Goal: Information Seeking & Learning: Learn about a topic

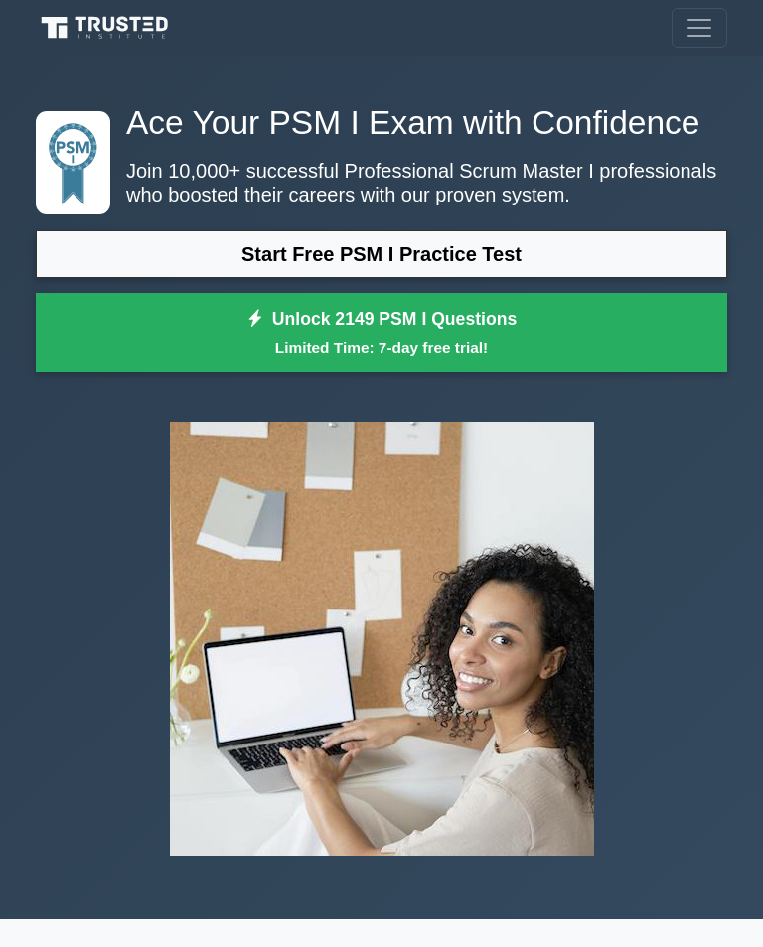
click at [640, 278] on link "Start Free PSM I Practice Test" at bounding box center [381, 254] width 691 height 48
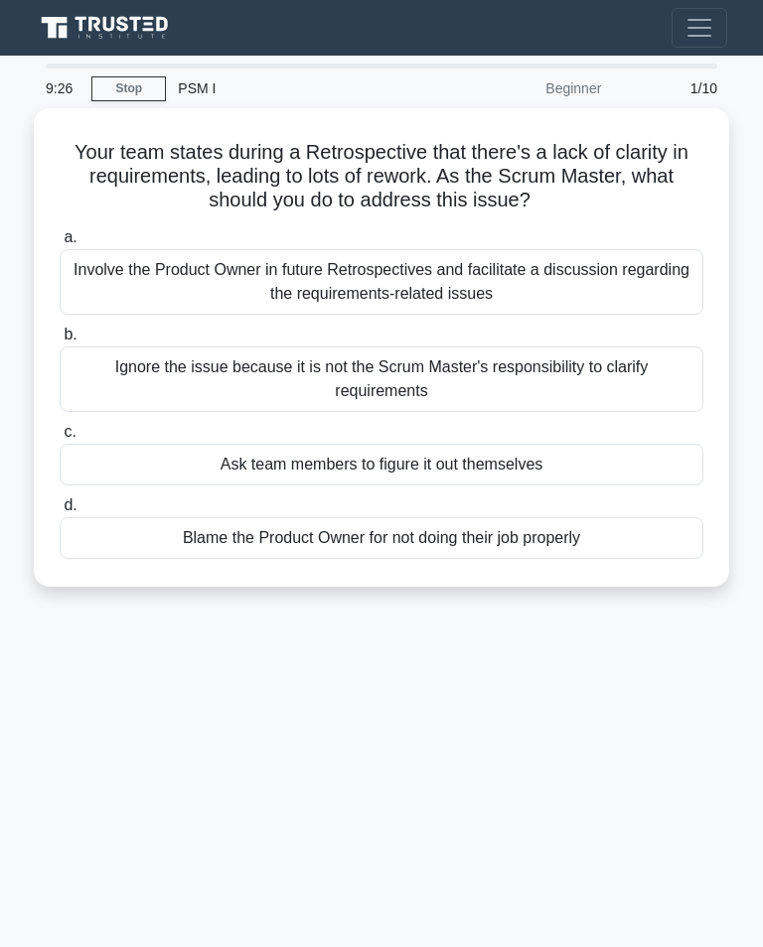
click at [434, 287] on div "Involve the Product Owner in future Retrospectives and facilitate a discussion …" at bounding box center [382, 282] width 644 height 66
click at [60, 244] on input "a. Involve the Product Owner in future Retrospectives and facilitate a discussi…" at bounding box center [60, 237] width 0 height 13
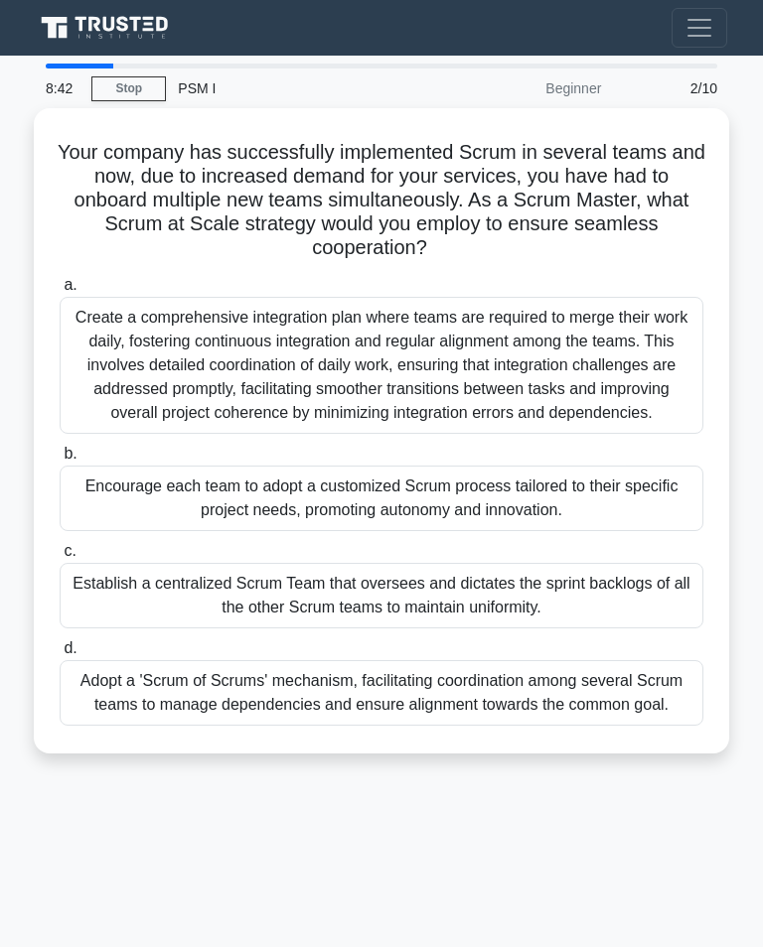
click at [437, 726] on div "Adopt a 'Scrum of Scrums' mechanism, facilitating coordination among several Sc…" at bounding box center [382, 693] width 644 height 66
click at [60, 655] on input "d. Adopt a 'Scrum of Scrums' mechanism, facilitating coordination among several…" at bounding box center [60, 649] width 0 height 13
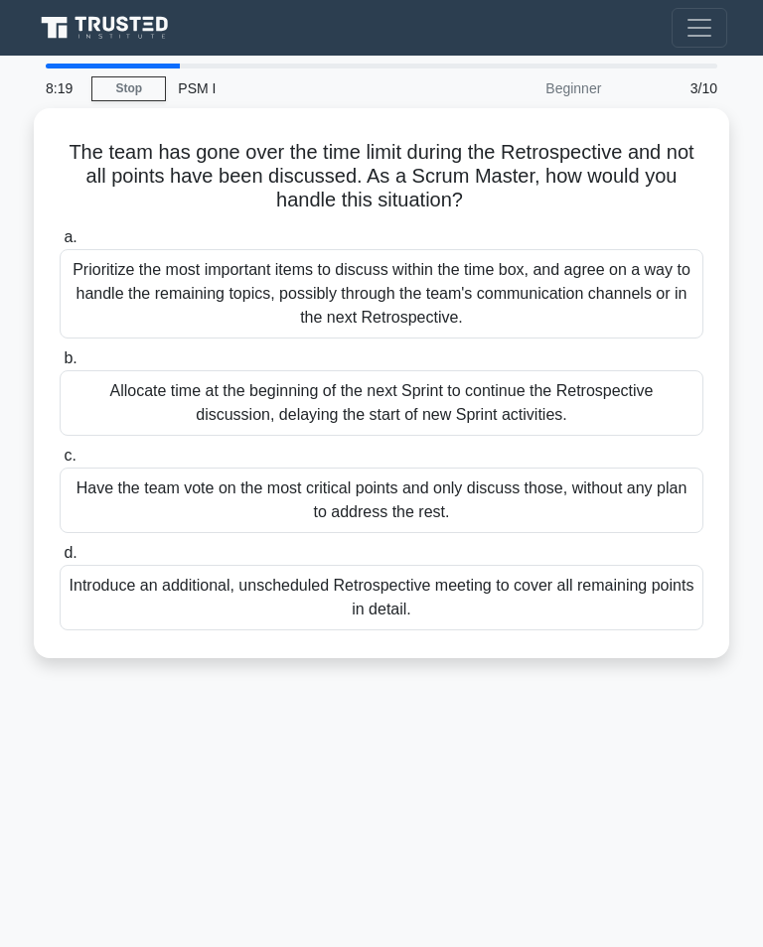
click at [563, 292] on div "Prioritize the most important items to discuss within the time box, and agree o…" at bounding box center [382, 293] width 644 height 89
click at [60, 244] on input "a. Prioritize the most important items to discuss within the time box, and agre…" at bounding box center [60, 237] width 0 height 13
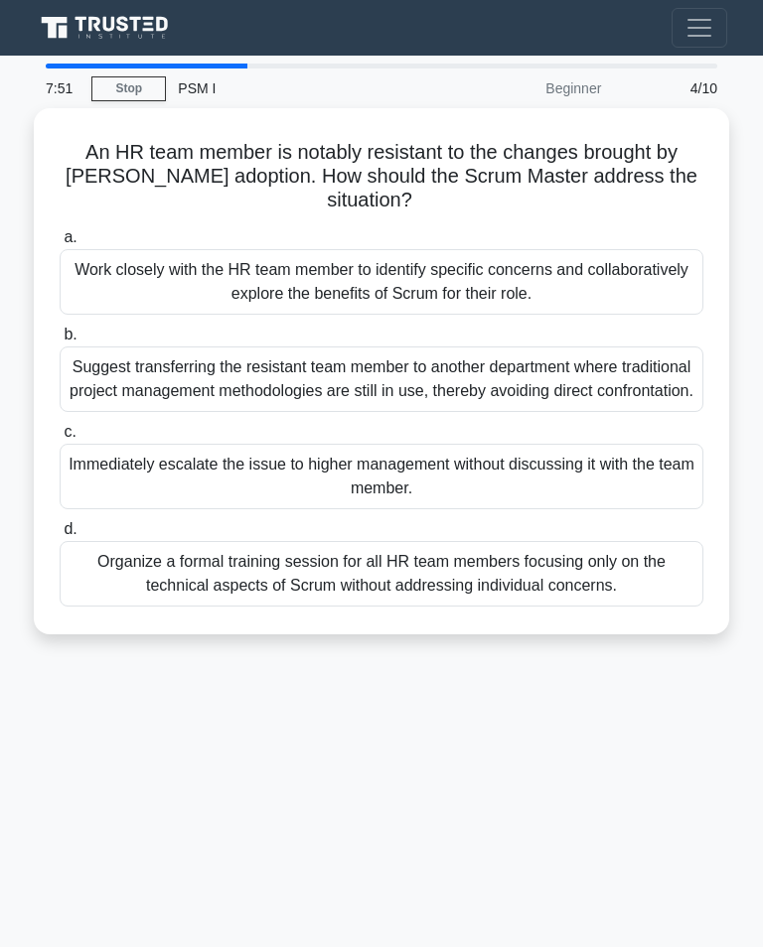
click at [474, 279] on div "Work closely with the HR team member to identify specific concerns and collabor…" at bounding box center [382, 282] width 644 height 66
click at [60, 244] on input "a. Work closely with the HR team member to identify specific concerns and colla…" at bounding box center [60, 237] width 0 height 13
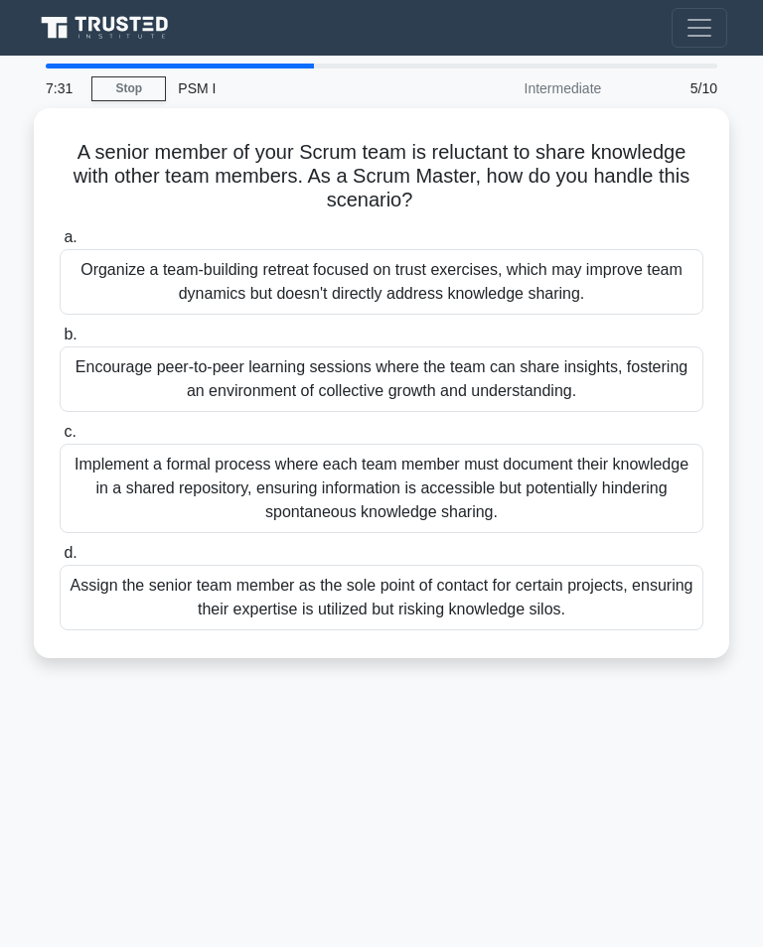
click at [565, 378] on div "Encourage peer-to-peer learning sessions where the team can share insights, fos…" at bounding box center [382, 380] width 644 height 66
click at [60, 342] on input "b. Encourage peer-to-peer learning sessions where the team can share insights, …" at bounding box center [60, 335] width 0 height 13
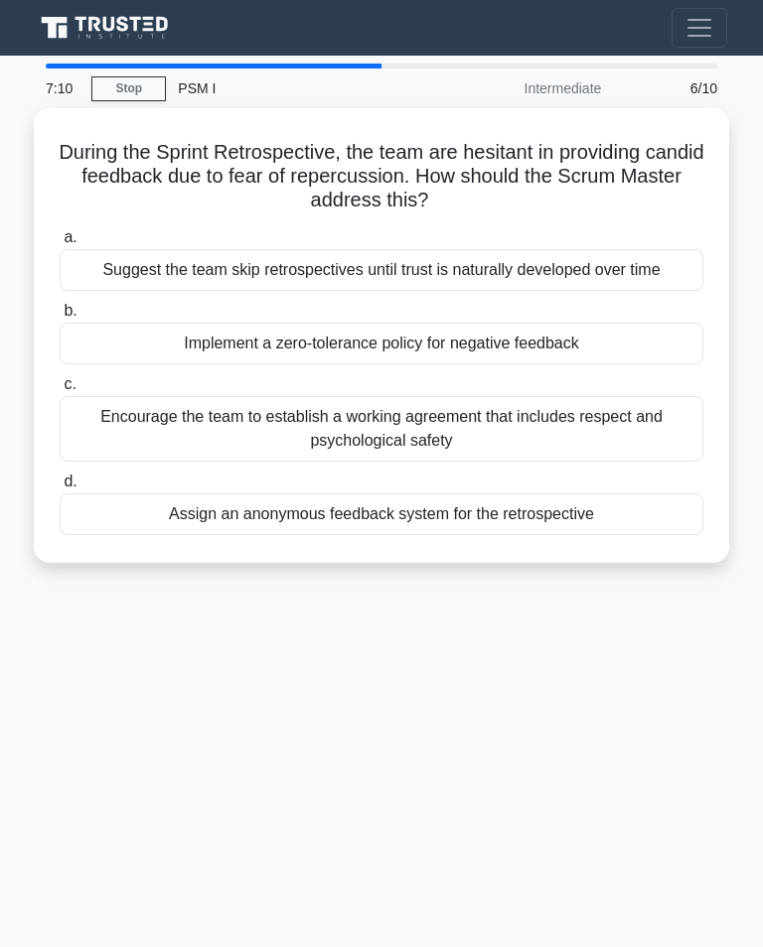
click at [636, 450] on div "Encourage the team to establish a working agreement that includes respect and p…" at bounding box center [382, 429] width 644 height 66
click at [60, 391] on input "c. Encourage the team to establish a working agreement that includes respect an…" at bounding box center [60, 384] width 0 height 13
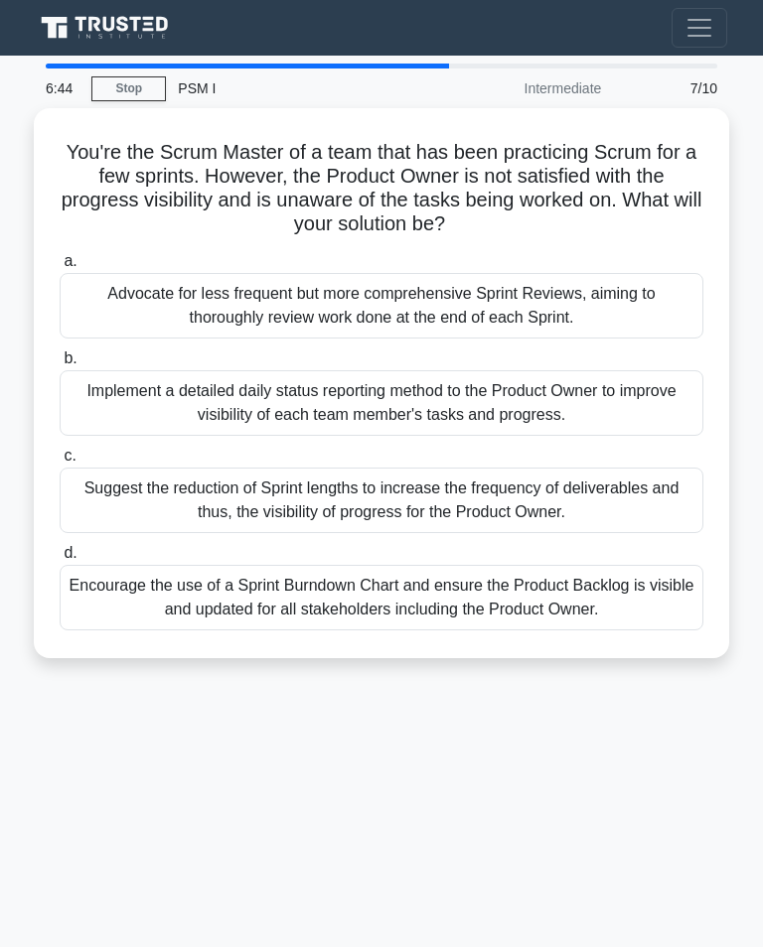
click at [561, 617] on div "Encourage the use of a Sprint Burndown Chart and ensure the Product Backlog is …" at bounding box center [382, 598] width 644 height 66
click at [60, 560] on input "d. Encourage the use of a Sprint Burndown Chart and ensure the Product Backlog …" at bounding box center [60, 553] width 0 height 13
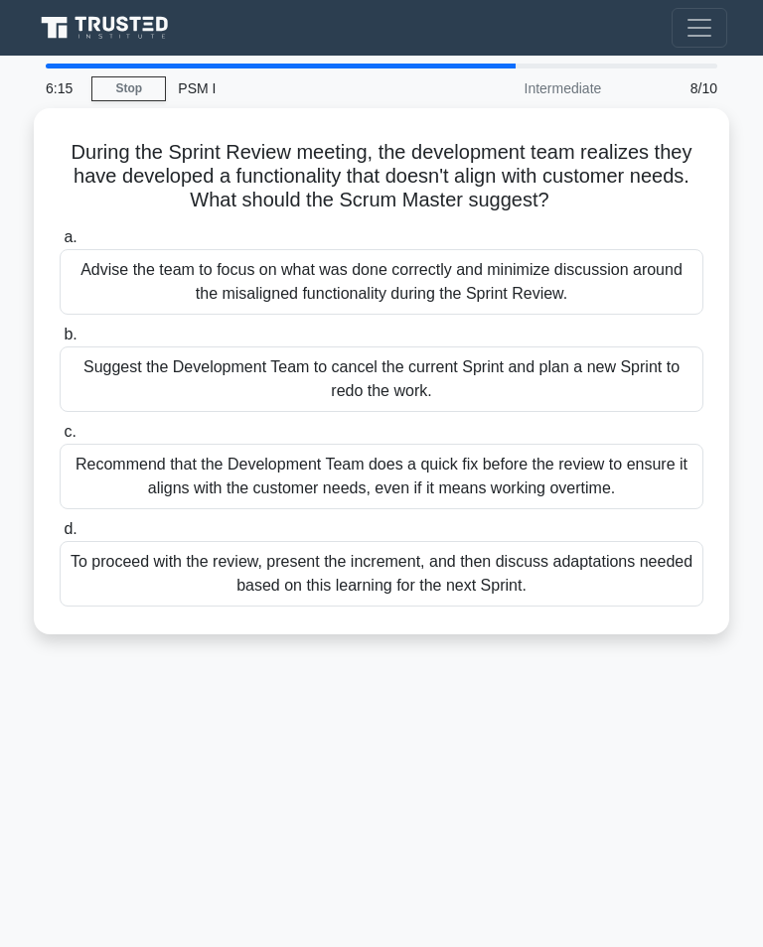
click at [562, 605] on div "To proceed with the review, present the increment, and then discuss adaptations…" at bounding box center [382, 574] width 644 height 66
click at [60, 536] on input "d. To proceed with the review, present the increment, and then discuss adaptati…" at bounding box center [60, 529] width 0 height 13
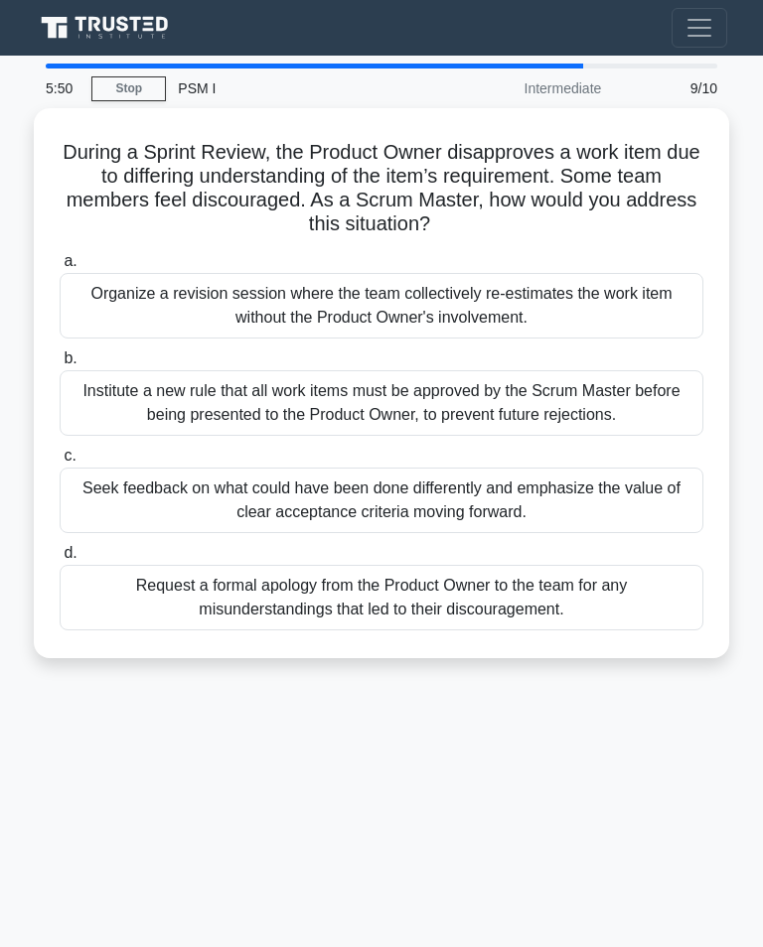
click at [611, 526] on div "Seek feedback on what could have been done differently and emphasize the value …" at bounding box center [382, 501] width 644 height 66
click at [60, 463] on input "c. Seek feedback on what could have been done differently and emphasize the val…" at bounding box center [60, 456] width 0 height 13
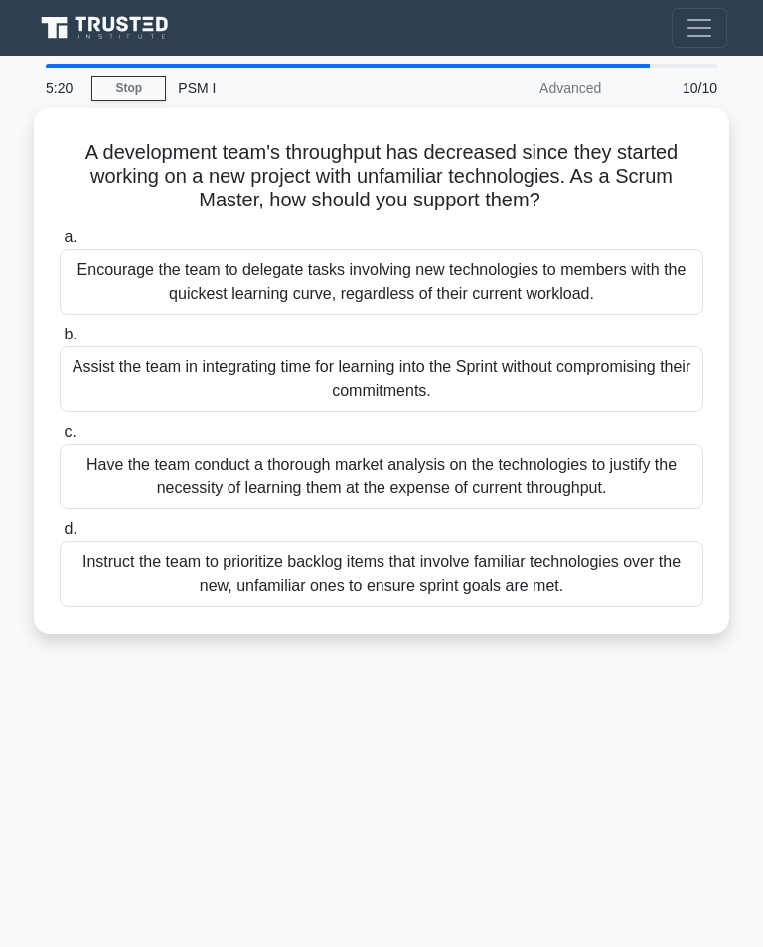
click at [627, 411] on div "Assist the team in integrating time for learning into the Sprint without compro…" at bounding box center [382, 380] width 644 height 66
click at [60, 342] on input "b. Assist the team in integrating time for learning into the Sprint without com…" at bounding box center [60, 335] width 0 height 13
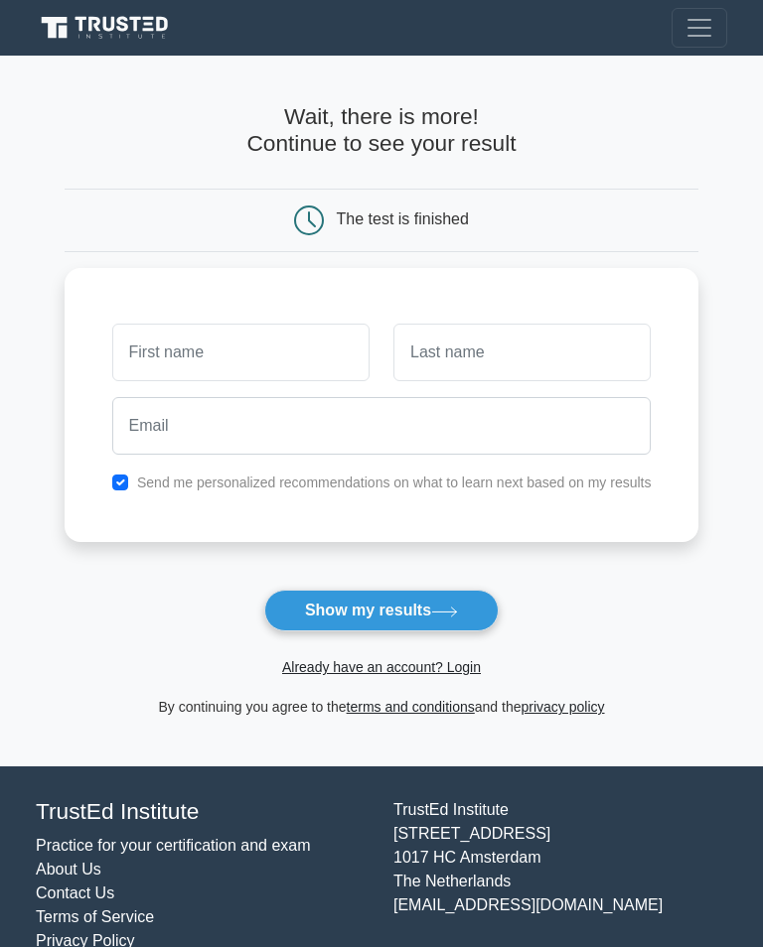
click at [266, 357] on input "text" at bounding box center [240, 353] width 257 height 58
type input "Vittoria"
type input "Beard"
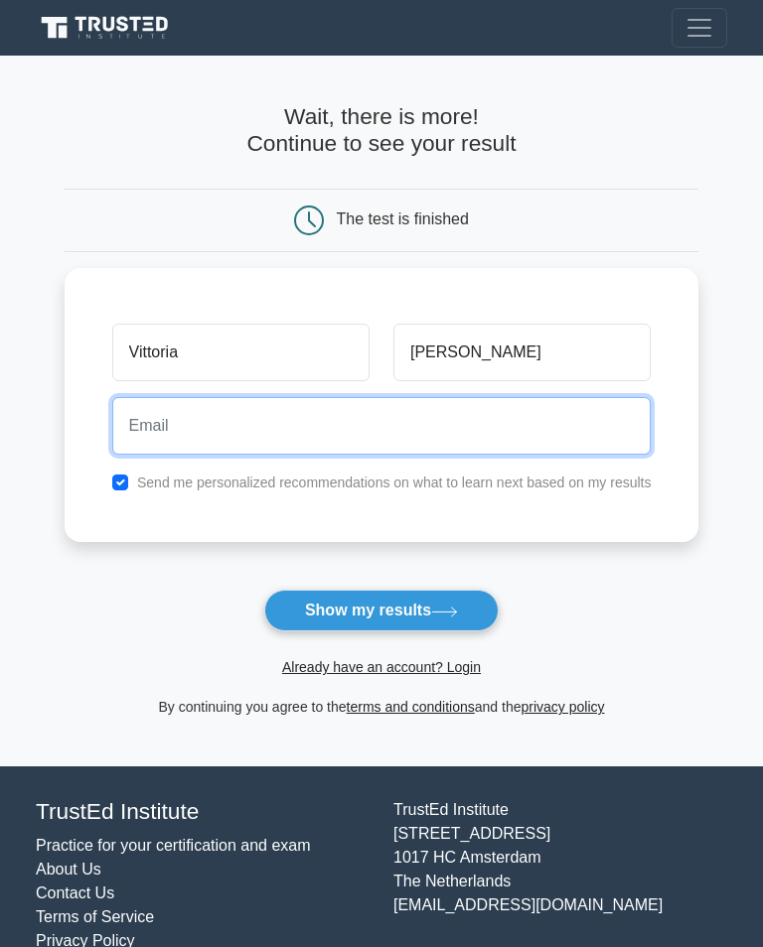
type input "vittoria.g.david@sky.com"
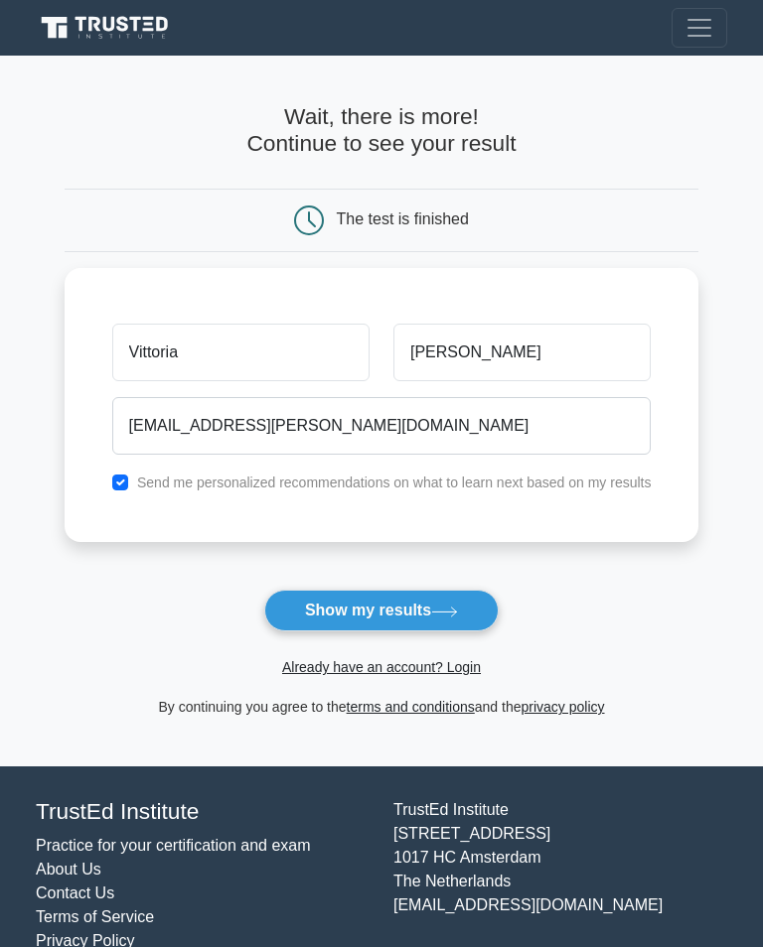
click at [336, 609] on button "Show my results" at bounding box center [381, 611] width 234 height 42
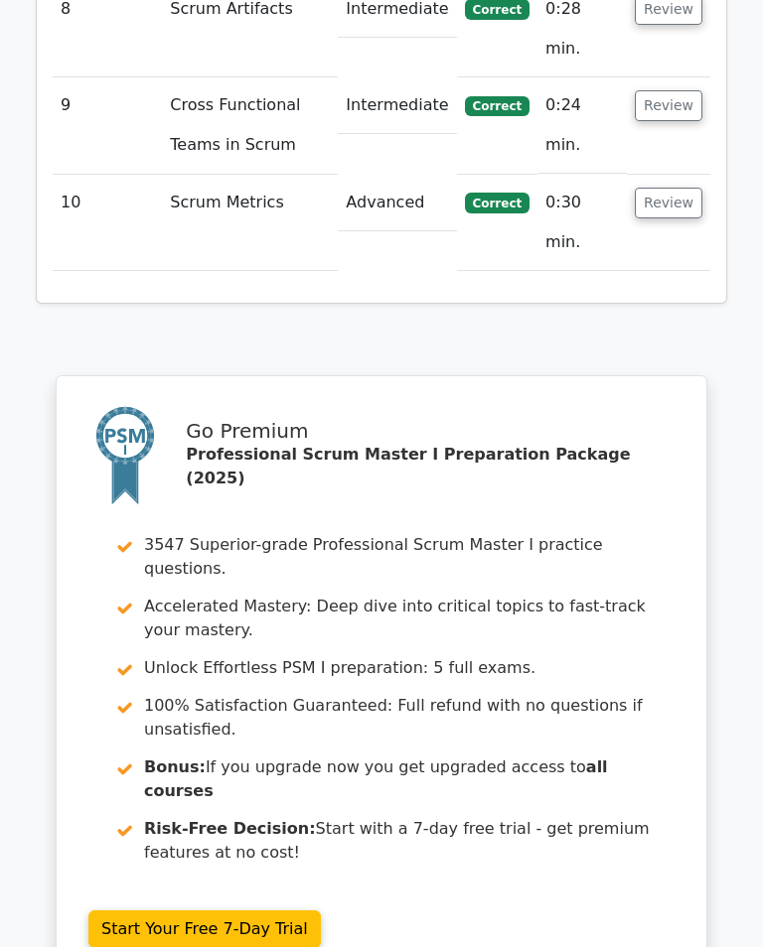
scroll to position [3609, 0]
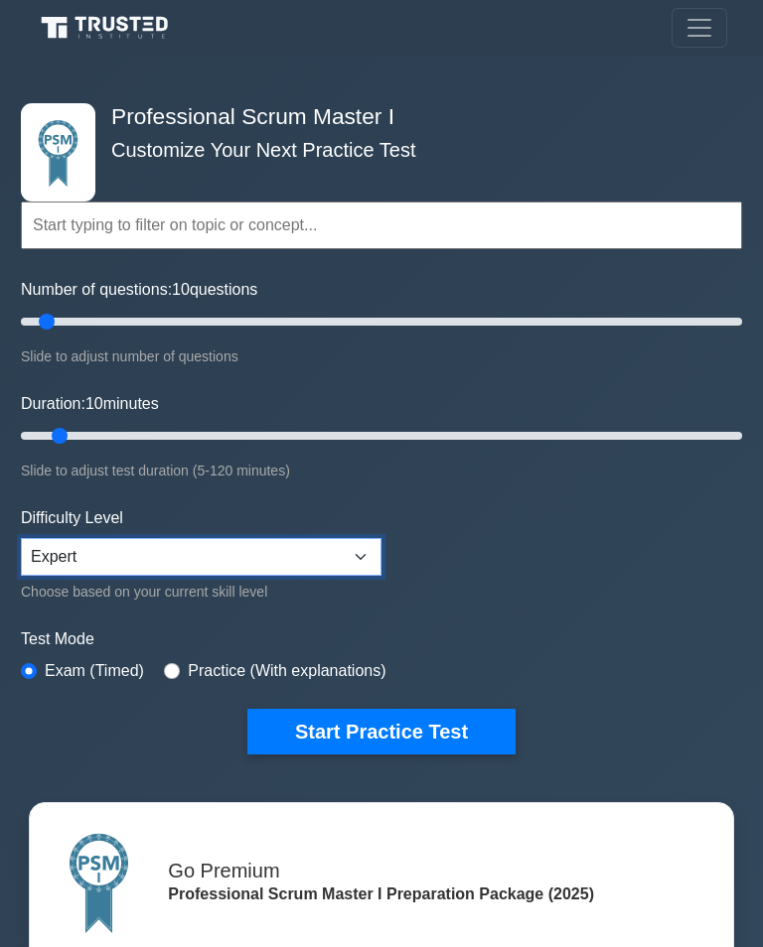
click at [367, 545] on select "Beginner Intermediate Expert" at bounding box center [201, 557] width 361 height 38
select select "beginner"
click at [452, 725] on button "Start Practice Test" at bounding box center [381, 732] width 268 height 46
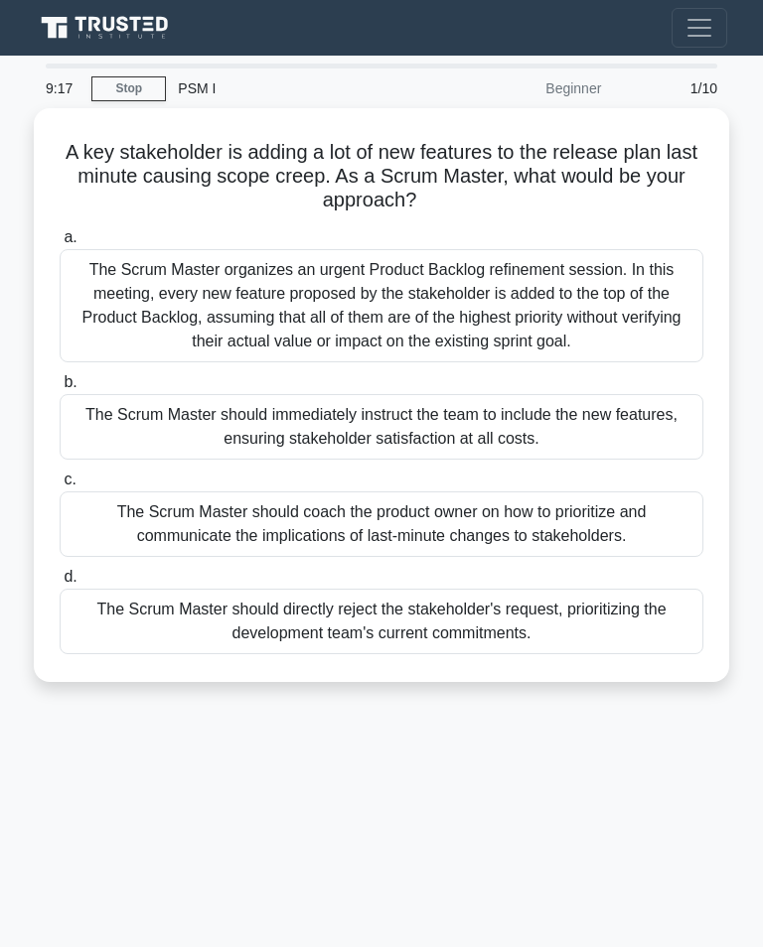
click at [638, 557] on div "The Scrum Master should coach the product owner on how to prioritize and commun…" at bounding box center [382, 525] width 644 height 66
click at [60, 487] on input "c. The Scrum Master should coach the product owner on how to prioritize and com…" at bounding box center [60, 480] width 0 height 13
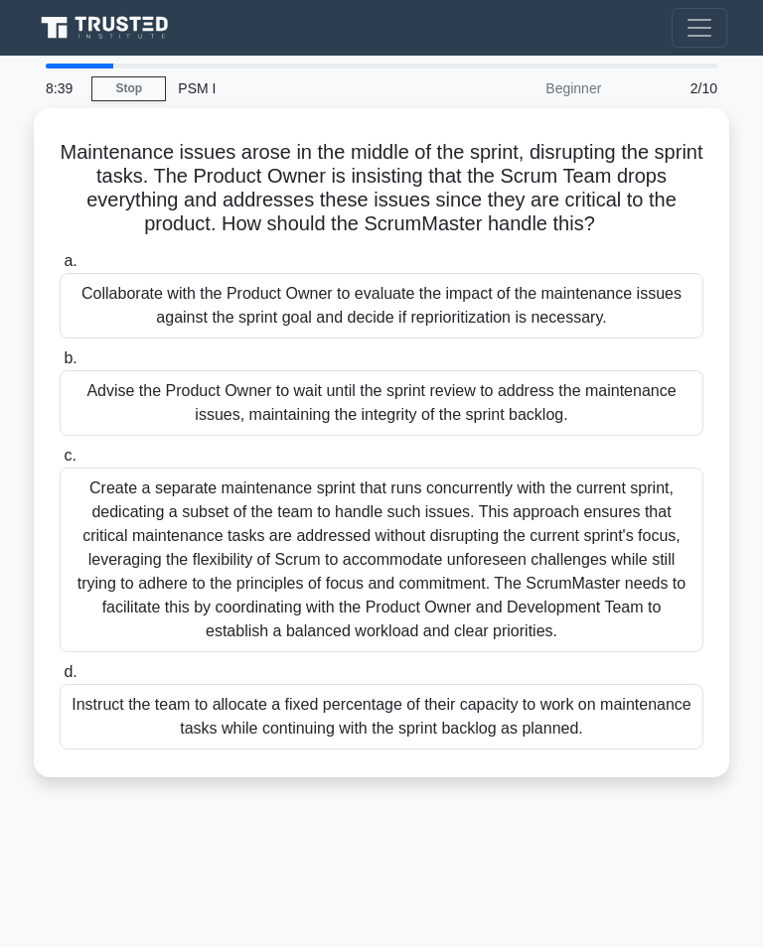
click at [544, 339] on div "Collaborate with the Product Owner to evaluate the impact of the maintenance is…" at bounding box center [382, 306] width 644 height 66
click at [60, 268] on input "a. Collaborate with the Product Owner to evaluate the impact of the maintenance…" at bounding box center [60, 261] width 0 height 13
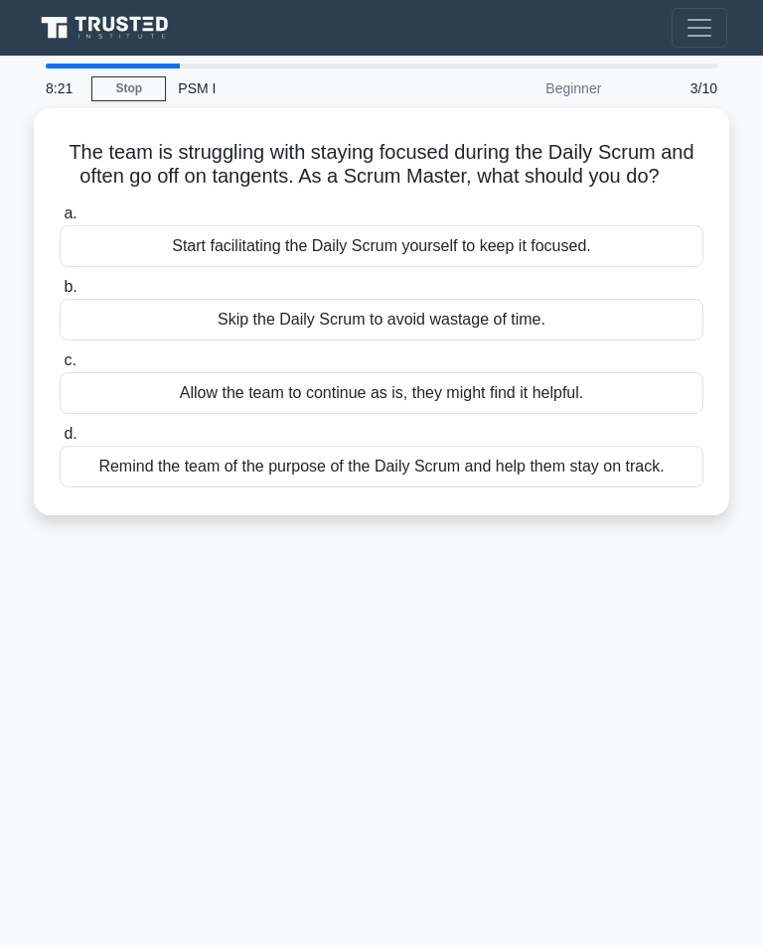
click at [648, 488] on div "Remind the team of the purpose of the Daily Scrum and help them stay on track." at bounding box center [382, 467] width 644 height 42
click at [60, 441] on input "d. Remind the team of the purpose of the Daily Scrum and help them stay on trac…" at bounding box center [60, 434] width 0 height 13
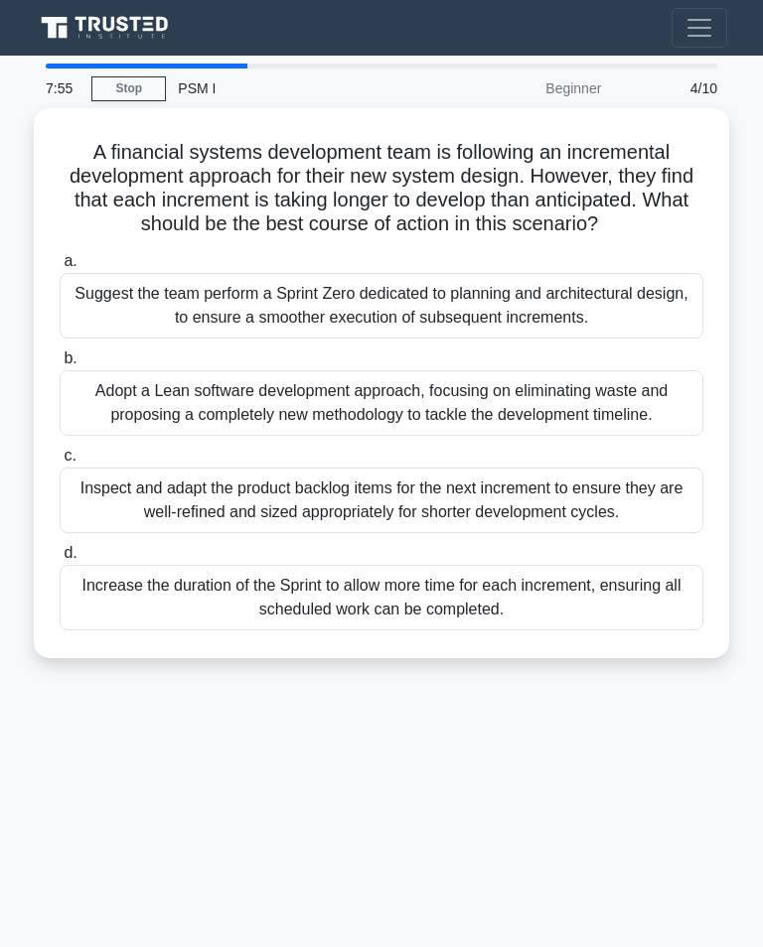
click at [639, 533] on div "Inspect and adapt the product backlog items for the next increment to ensure th…" at bounding box center [382, 501] width 644 height 66
click at [60, 463] on input "c. Inspect and adapt the product backlog items for the next increment to ensure…" at bounding box center [60, 456] width 0 height 13
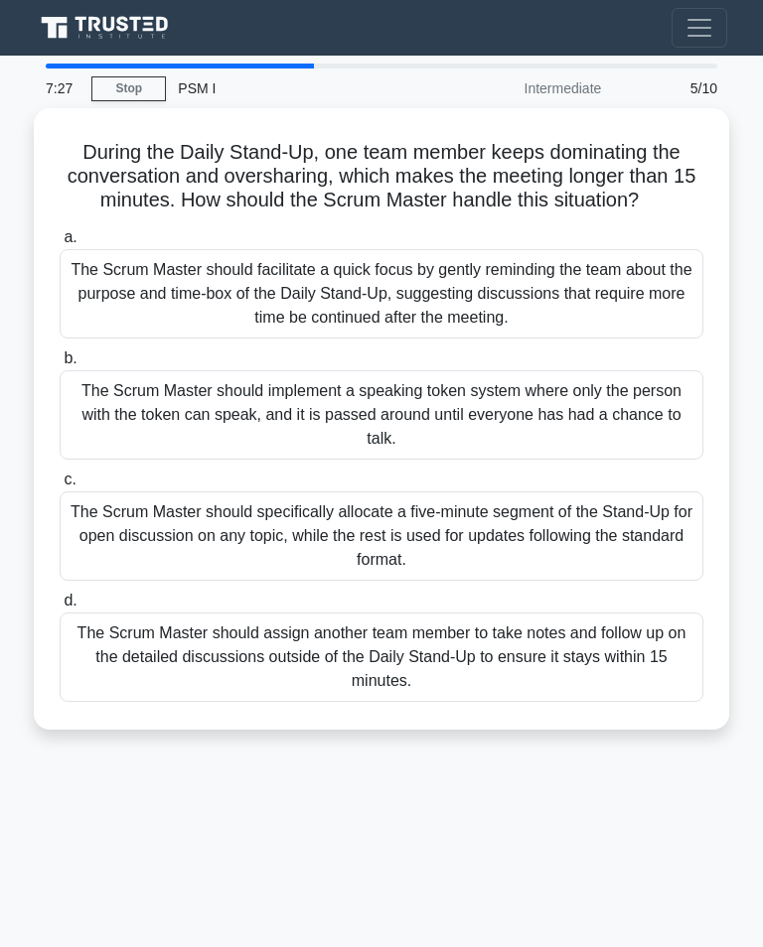
click at [599, 331] on div "The Scrum Master should facilitate a quick focus by gently reminding the team a…" at bounding box center [382, 293] width 644 height 89
click at [60, 244] on input "a. The Scrum Master should facilitate a quick focus by gently reminding the tea…" at bounding box center [60, 237] width 0 height 13
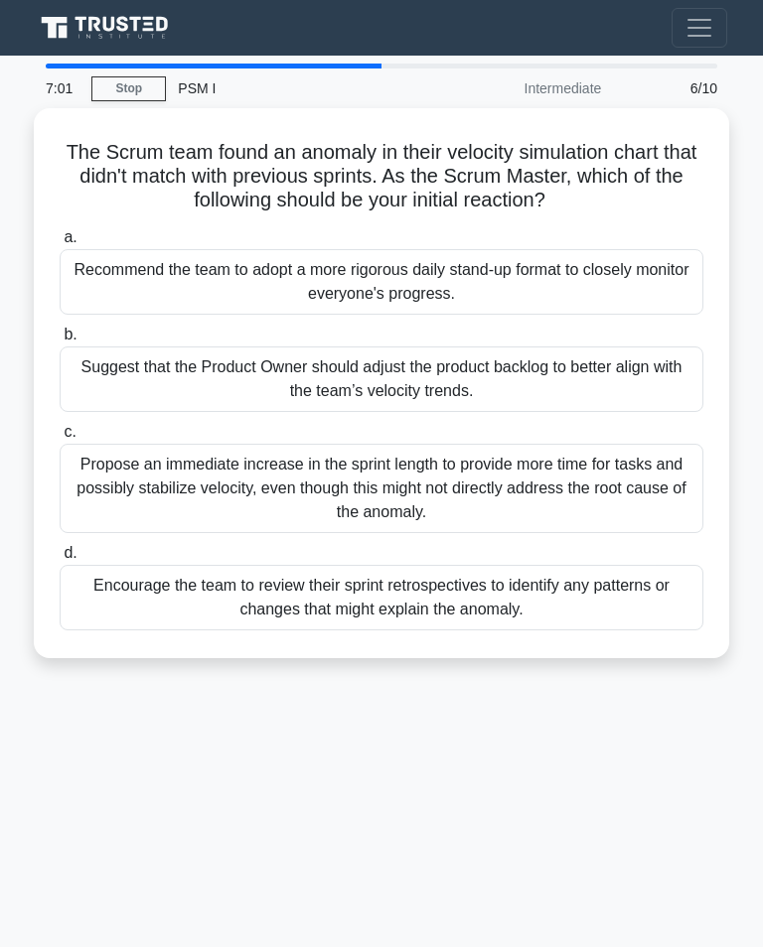
click at [602, 596] on div "Encourage the team to review their sprint retrospectives to identify any patter…" at bounding box center [382, 598] width 644 height 66
click at [60, 560] on input "d. Encourage the team to review their sprint retrospectives to identify any pat…" at bounding box center [60, 553] width 0 height 13
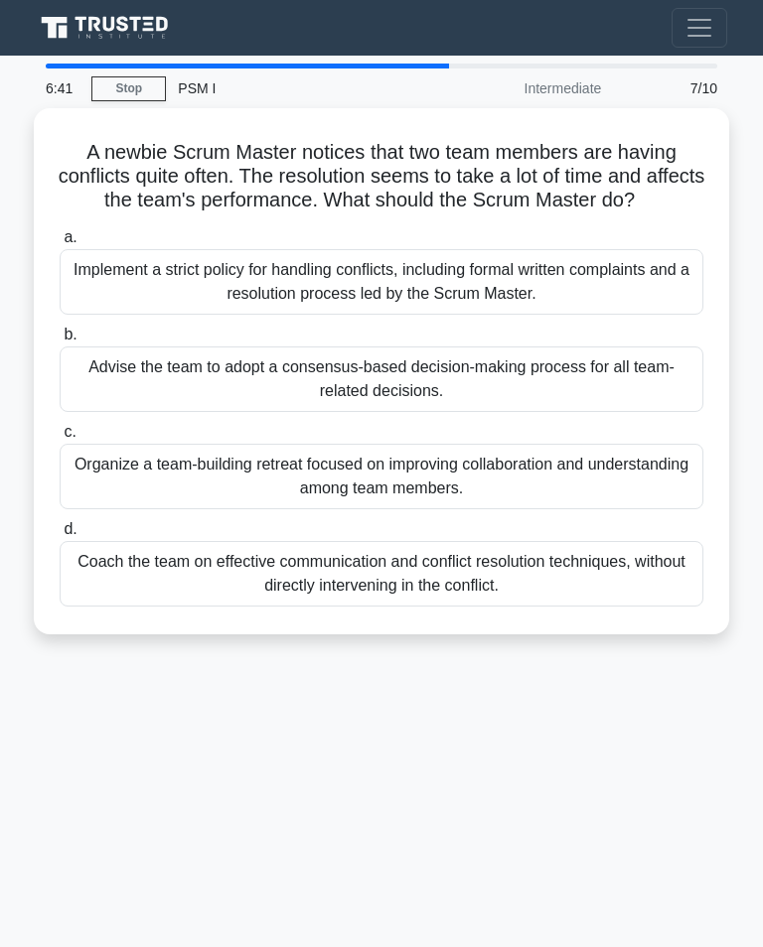
click at [606, 607] on div "Coach the team on effective communication and conflict resolution techniques, w…" at bounding box center [382, 574] width 644 height 66
click at [60, 536] on input "d. Coach the team on effective communication and conflict resolution techniques…" at bounding box center [60, 529] width 0 height 13
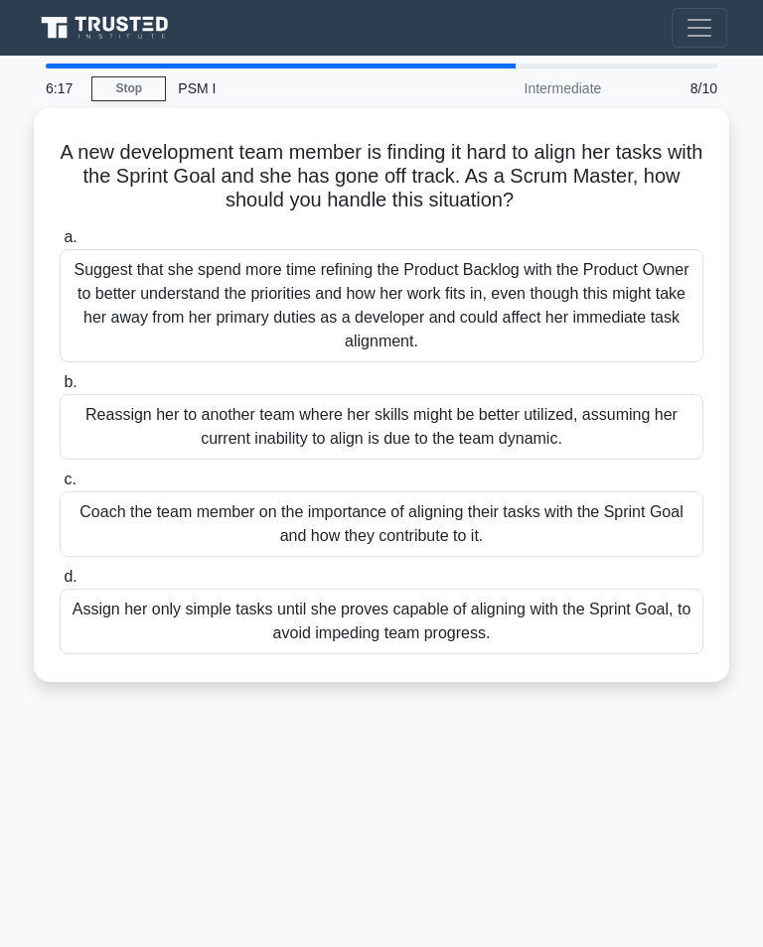
click at [649, 531] on div "Coach the team member on the importance of aligning their tasks with the Sprint…" at bounding box center [382, 525] width 644 height 66
click at [60, 487] on input "c. Coach the team member on the importance of aligning their tasks with the Spr…" at bounding box center [60, 480] width 0 height 13
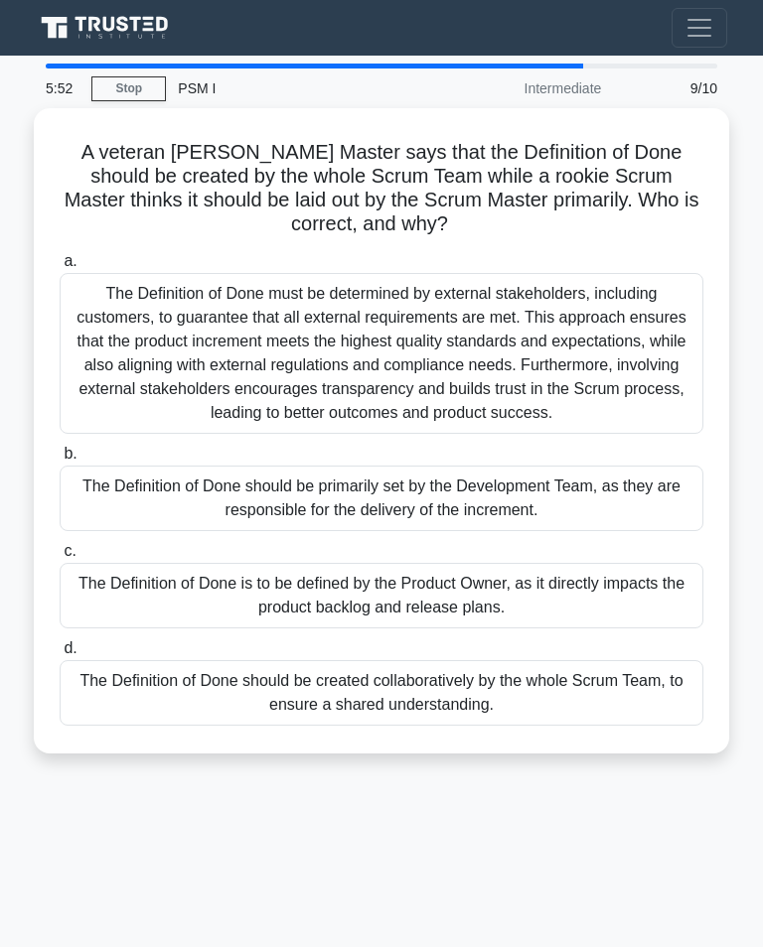
click at [621, 525] on div "The Definition of Done should be primarily set by the Development Team, as they…" at bounding box center [382, 499] width 644 height 66
click at [60, 461] on input "b. The Definition of Done should be primarily set by the Development Team, as t…" at bounding box center [60, 454] width 0 height 13
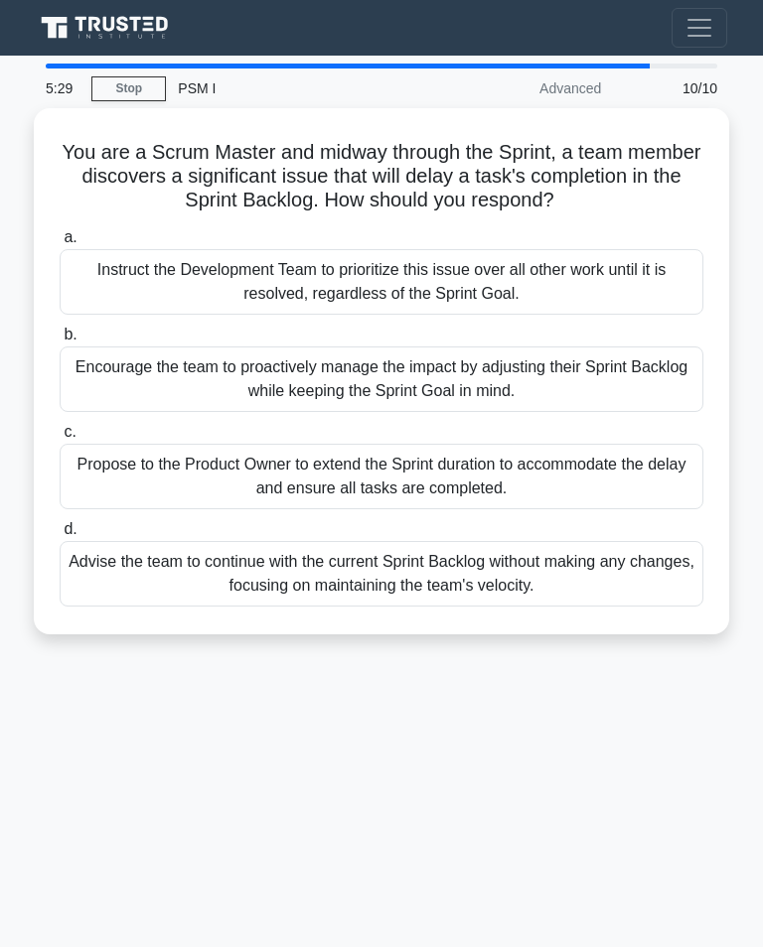
click at [618, 386] on div "Encourage the team to proactively manage the impact by adjusting their Sprint B…" at bounding box center [382, 380] width 644 height 66
click at [60, 342] on input "b. Encourage the team to proactively manage the impact by adjusting their Sprin…" at bounding box center [60, 335] width 0 height 13
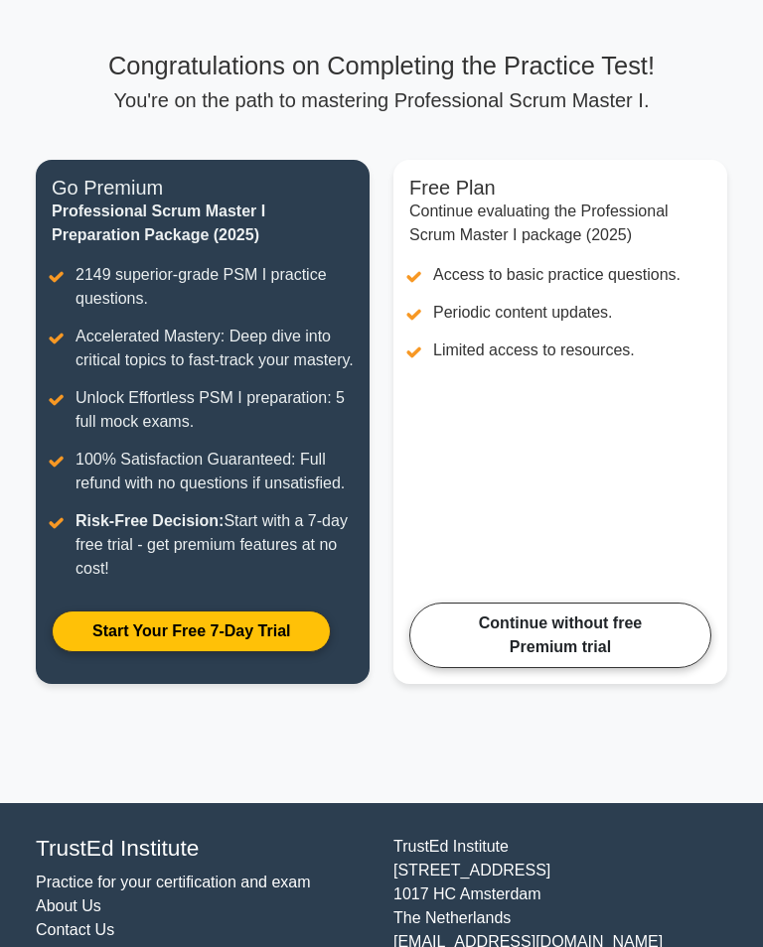
scroll to position [96, 0]
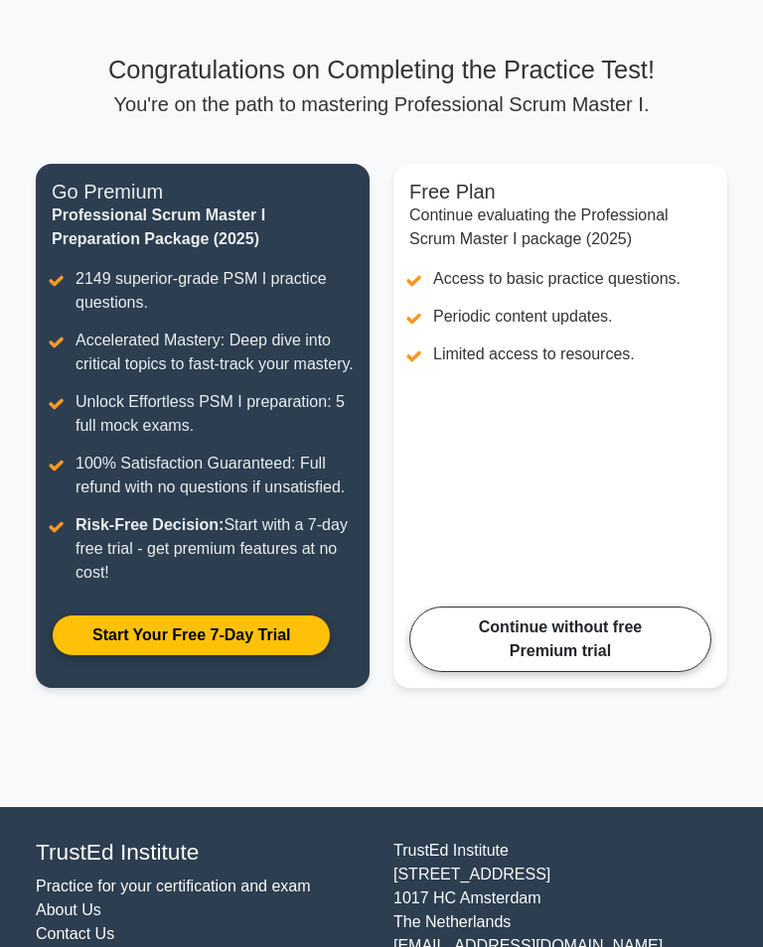
click at [602, 672] on link "Continue without free Premium trial" at bounding box center [560, 640] width 302 height 66
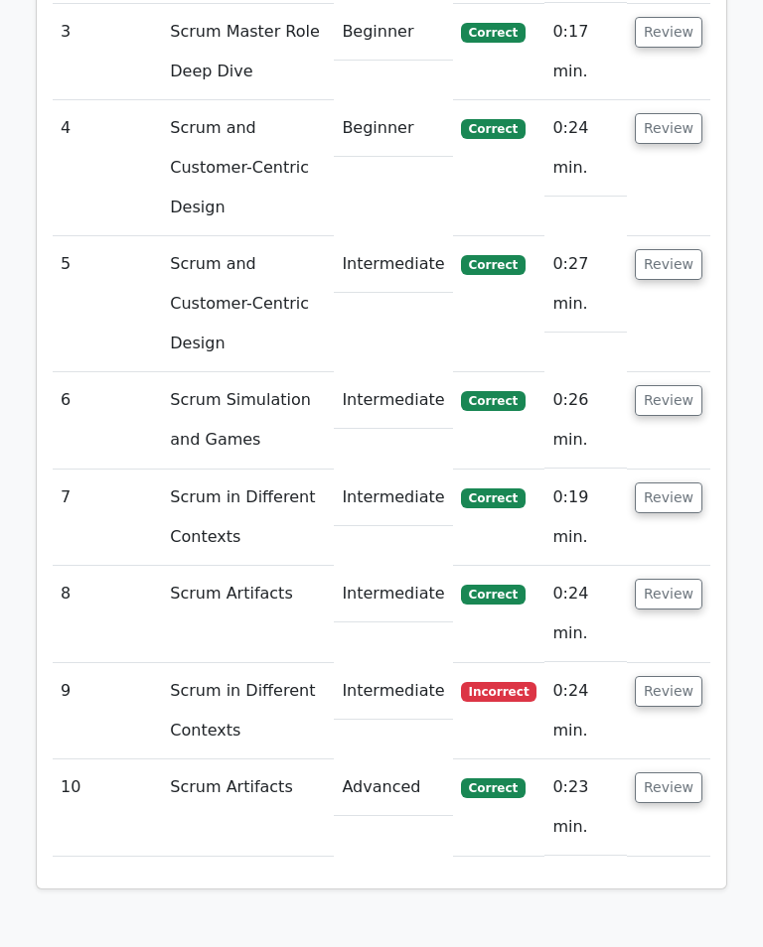
scroll to position [2910, 0]
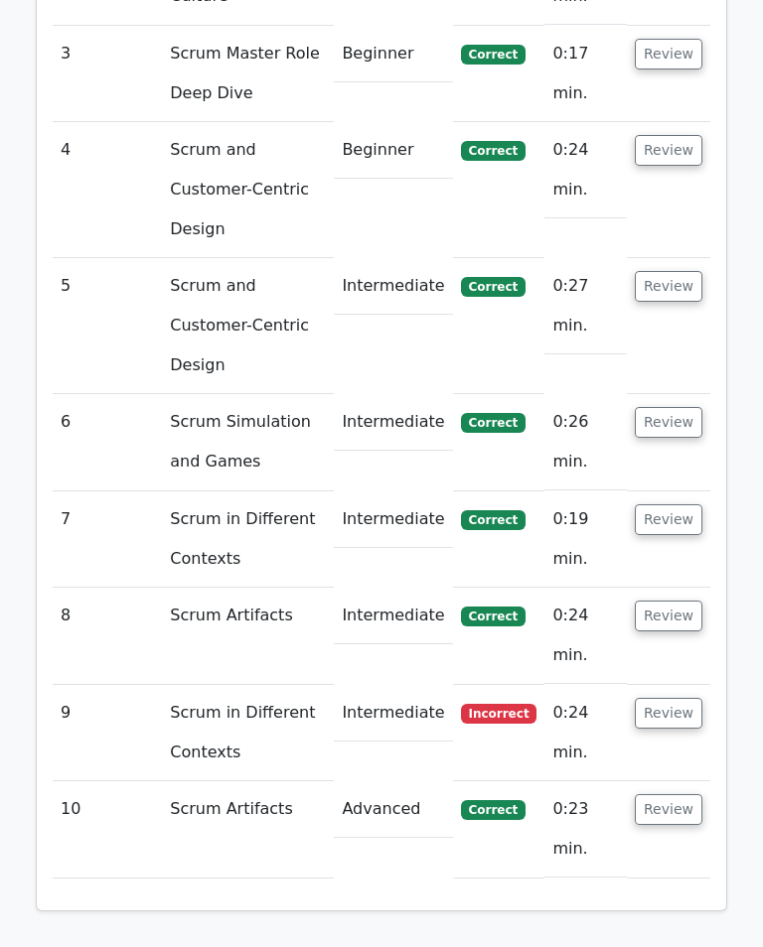
click at [421, 686] on td "Intermediate" at bounding box center [393, 714] width 118 height 57
click at [504, 705] on span "Incorrect" at bounding box center [499, 715] width 76 height 20
click at [665, 699] on button "Review" at bounding box center [669, 714] width 68 height 31
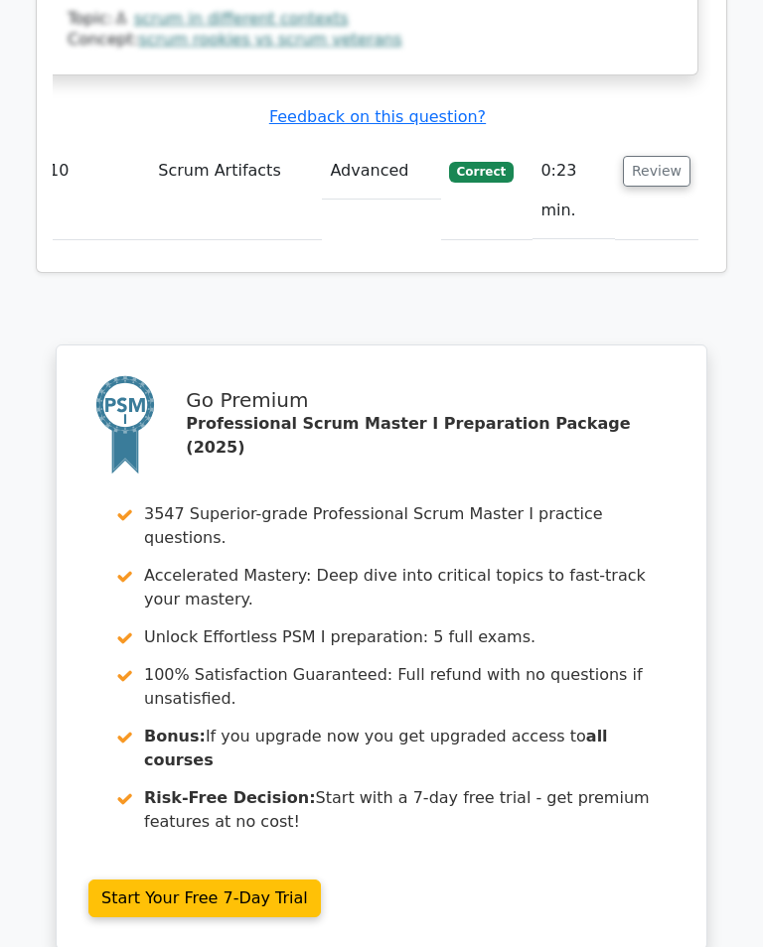
scroll to position [4595, 0]
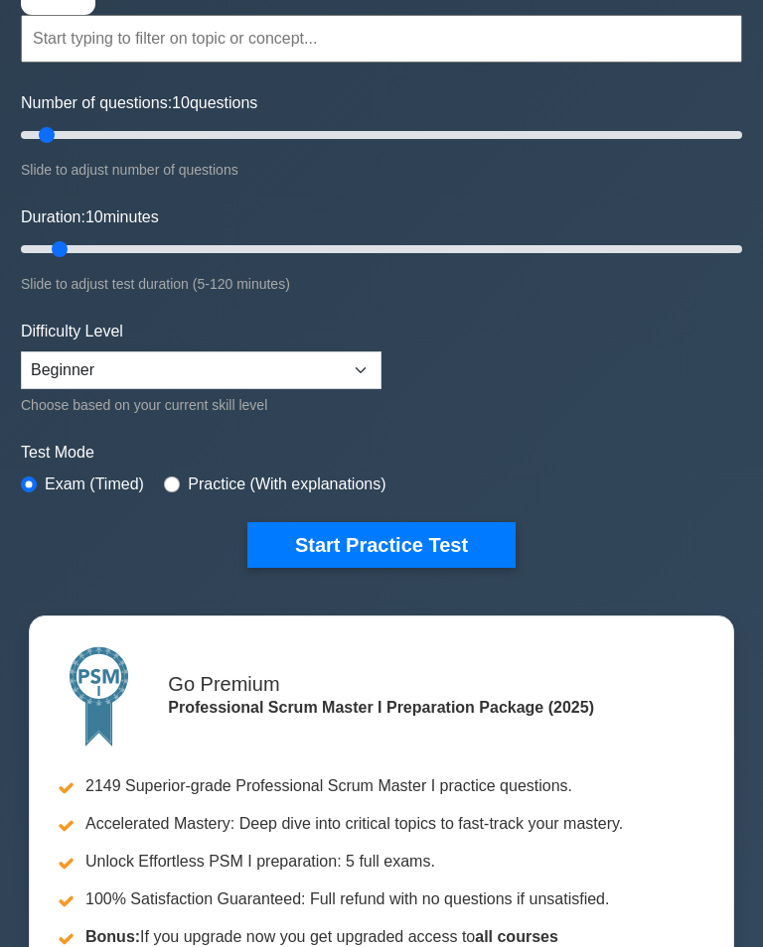
scroll to position [192, 0]
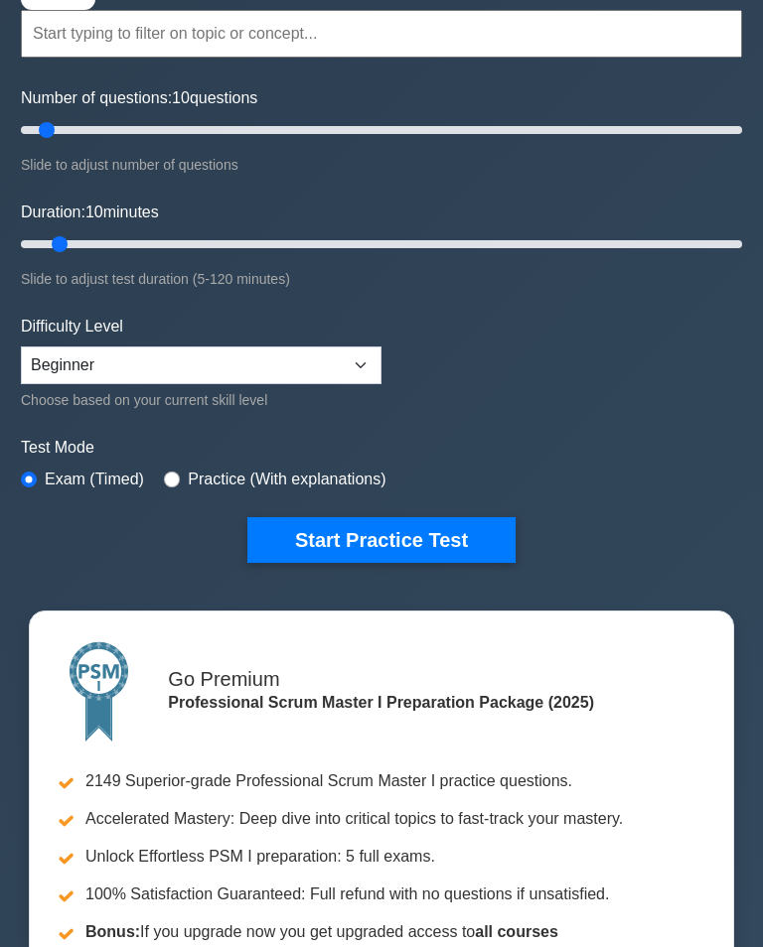
click at [464, 528] on button "Start Practice Test" at bounding box center [381, 540] width 268 height 46
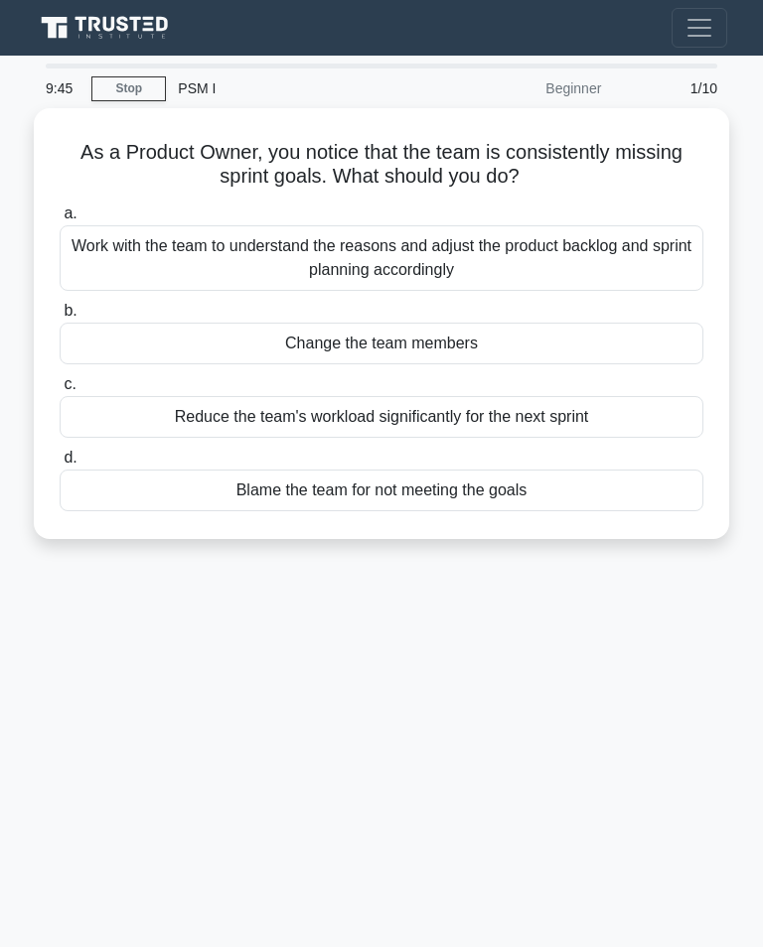
click at [632, 264] on div "Work with the team to understand the reasons and adjust the product backlog and…" at bounding box center [382, 258] width 644 height 66
click at [60, 220] on input "a. Work with the team to understand the reasons and adjust the product backlog …" at bounding box center [60, 214] width 0 height 13
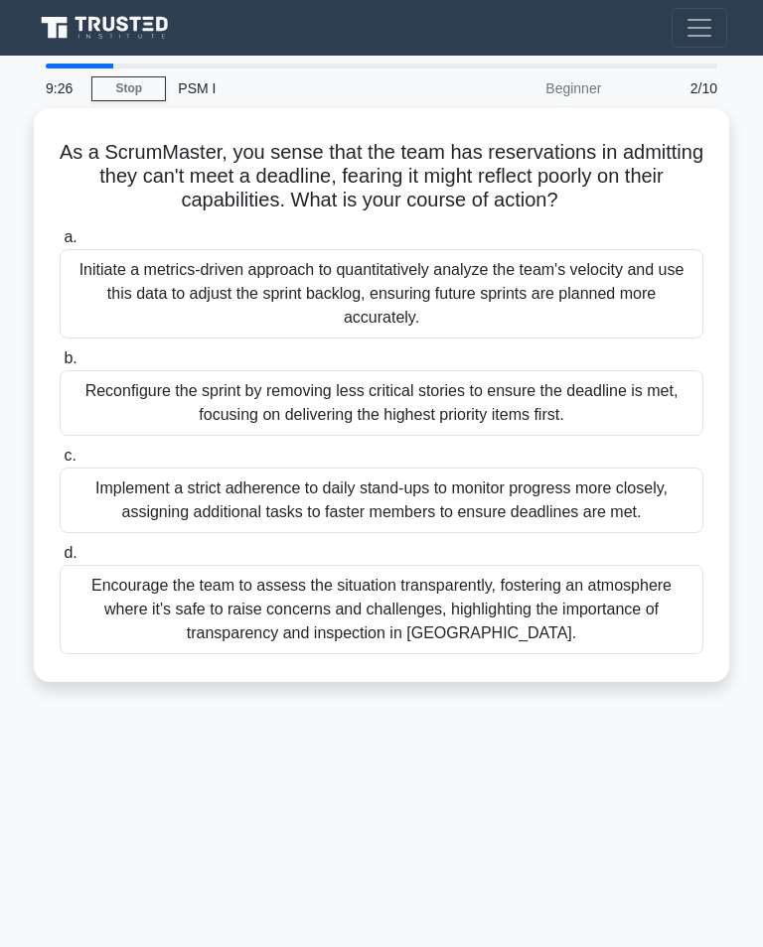
click at [597, 630] on div "Encourage the team to assess the situation transparently, fostering an atmosphe…" at bounding box center [382, 609] width 644 height 89
click at [60, 560] on input "d. Encourage the team to assess the situation transparently, fostering an atmos…" at bounding box center [60, 553] width 0 height 13
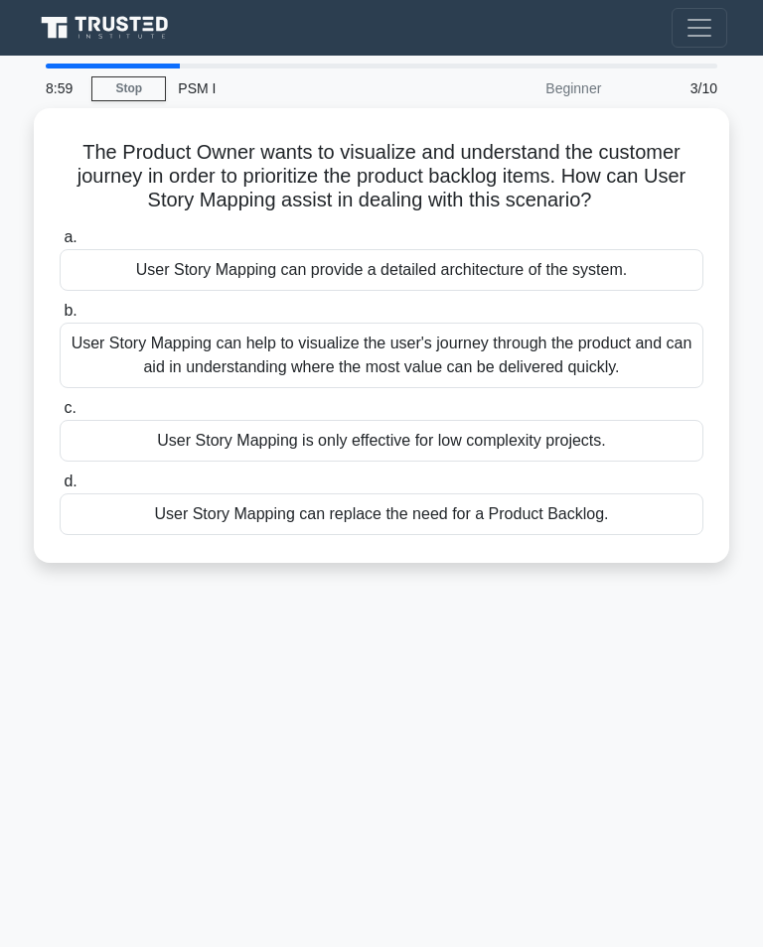
click at [624, 388] on div "User Story Mapping can help to visualize the user's journey through the product…" at bounding box center [382, 356] width 644 height 66
click at [60, 318] on input "b. User Story Mapping can help to visualize the user's journey through the prod…" at bounding box center [60, 311] width 0 height 13
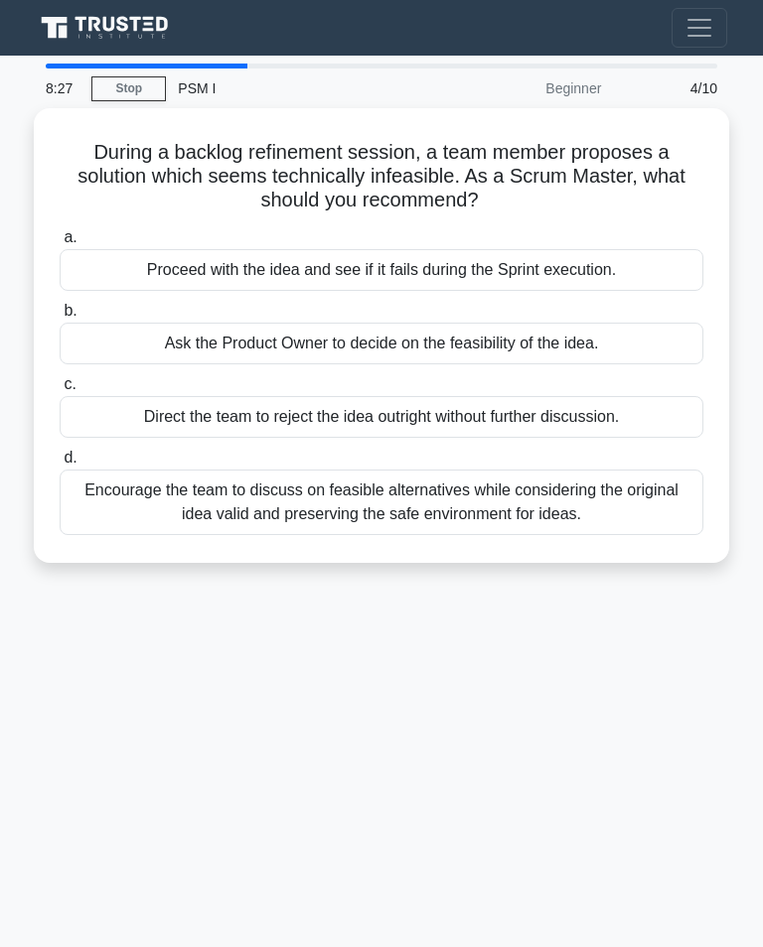
click at [607, 504] on div "Encourage the team to discuss on feasible alternatives while considering the or…" at bounding box center [382, 503] width 644 height 66
click at [60, 465] on input "d. Encourage the team to discuss on feasible alternatives while considering the…" at bounding box center [60, 458] width 0 height 13
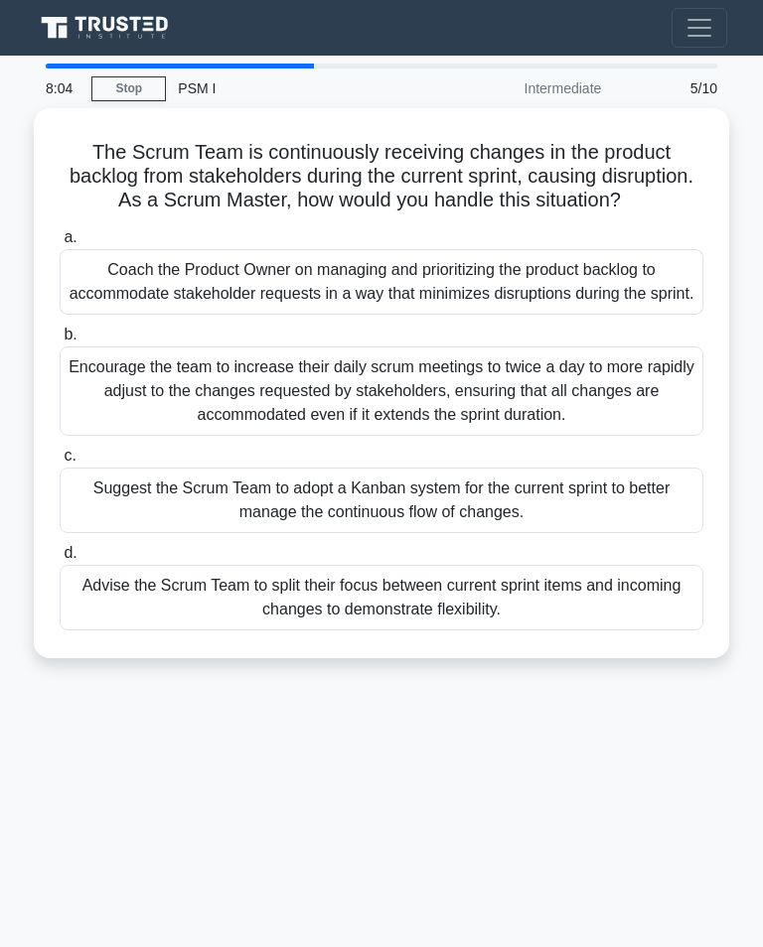
click at [649, 311] on div "Coach the Product Owner on managing and prioritizing the product backlog to acc…" at bounding box center [382, 282] width 644 height 66
click at [60, 244] on input "a. Coach the Product Owner on managing and prioritizing the product backlog to …" at bounding box center [60, 237] width 0 height 13
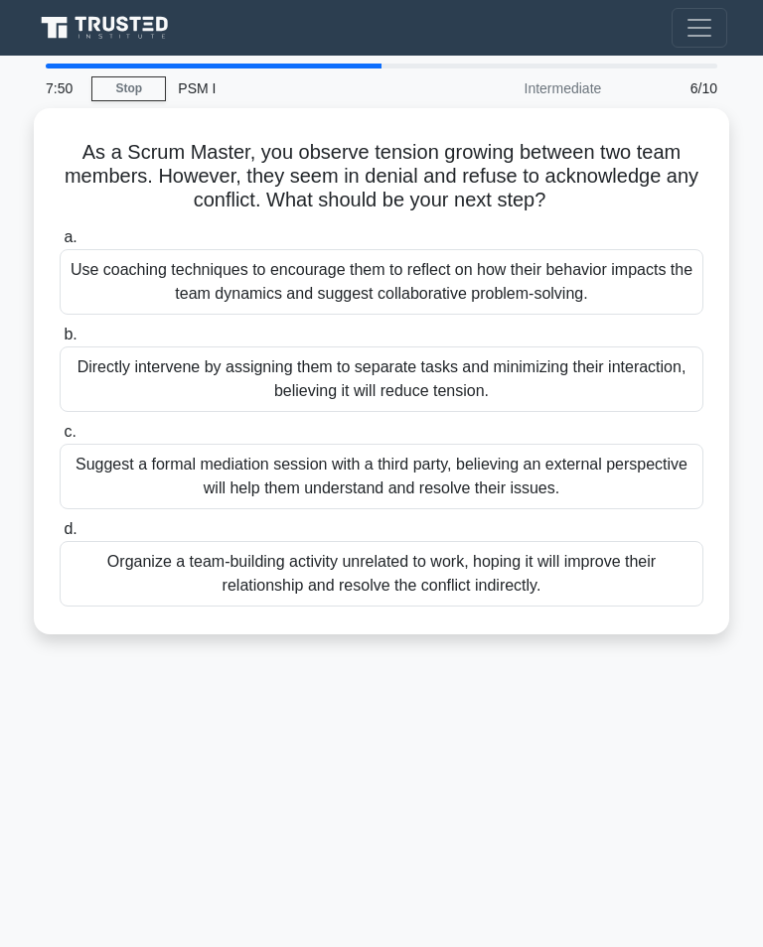
click at [658, 287] on div "Use coaching techniques to encourage them to reflect on how their behavior impa…" at bounding box center [382, 282] width 644 height 66
click at [60, 244] on input "a. Use coaching techniques to encourage them to reflect on how their behavior i…" at bounding box center [60, 237] width 0 height 13
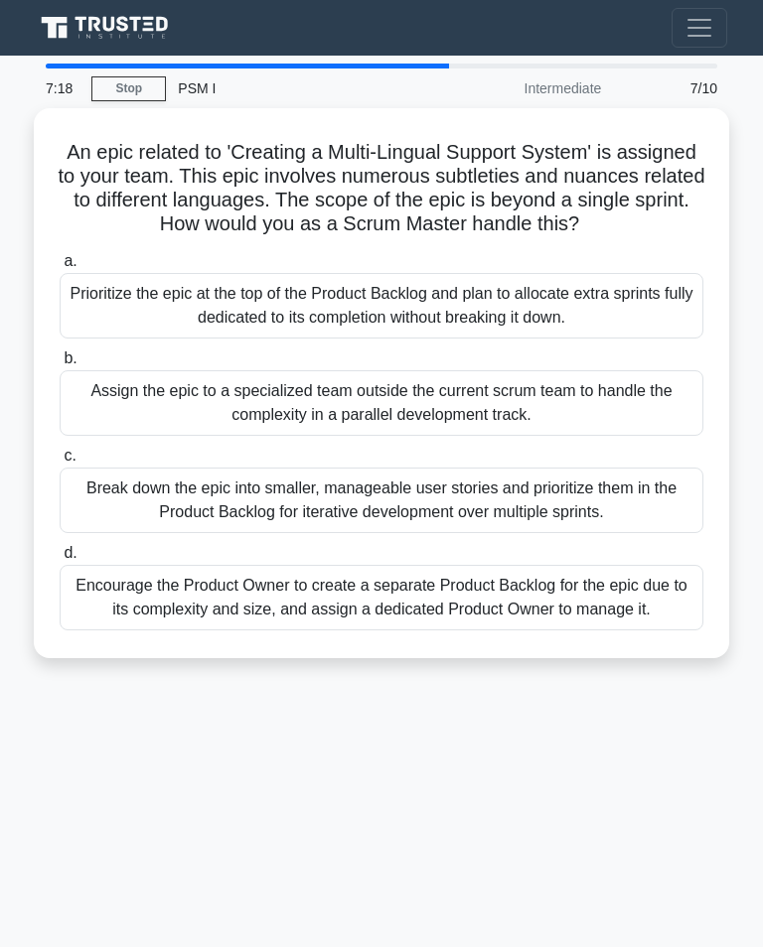
click at [494, 522] on div "Break down the epic into smaller, manageable user stories and prioritize them i…" at bounding box center [382, 501] width 644 height 66
click at [60, 463] on input "c. Break down the epic into smaller, manageable user stories and prioritize the…" at bounding box center [60, 456] width 0 height 13
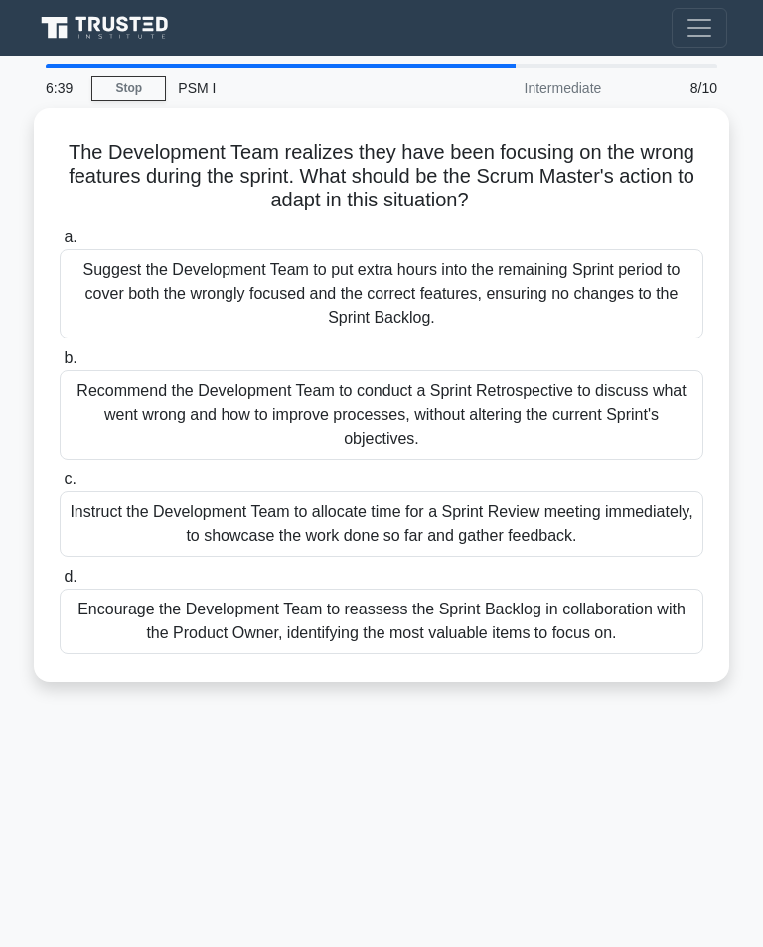
click at [414, 615] on div "Encourage the Development Team to reassess the Sprint Backlog in collaboration …" at bounding box center [382, 622] width 644 height 66
click at [60, 584] on input "d. Encourage the Development Team to reassess the Sprint Backlog in collaborati…" at bounding box center [60, 577] width 0 height 13
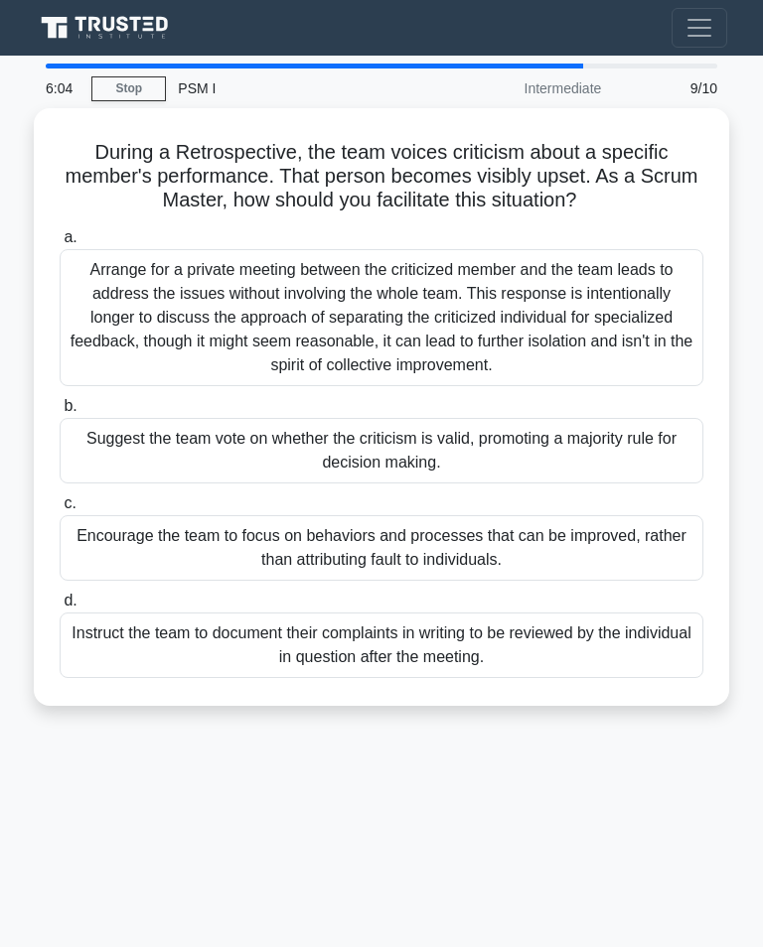
click at [484, 560] on div "Encourage the team to focus on behaviors and processes that can be improved, ra…" at bounding box center [382, 548] width 644 height 66
click at [60, 510] on input "c. Encourage the team to focus on behaviors and processes that can be improved,…" at bounding box center [60, 504] width 0 height 13
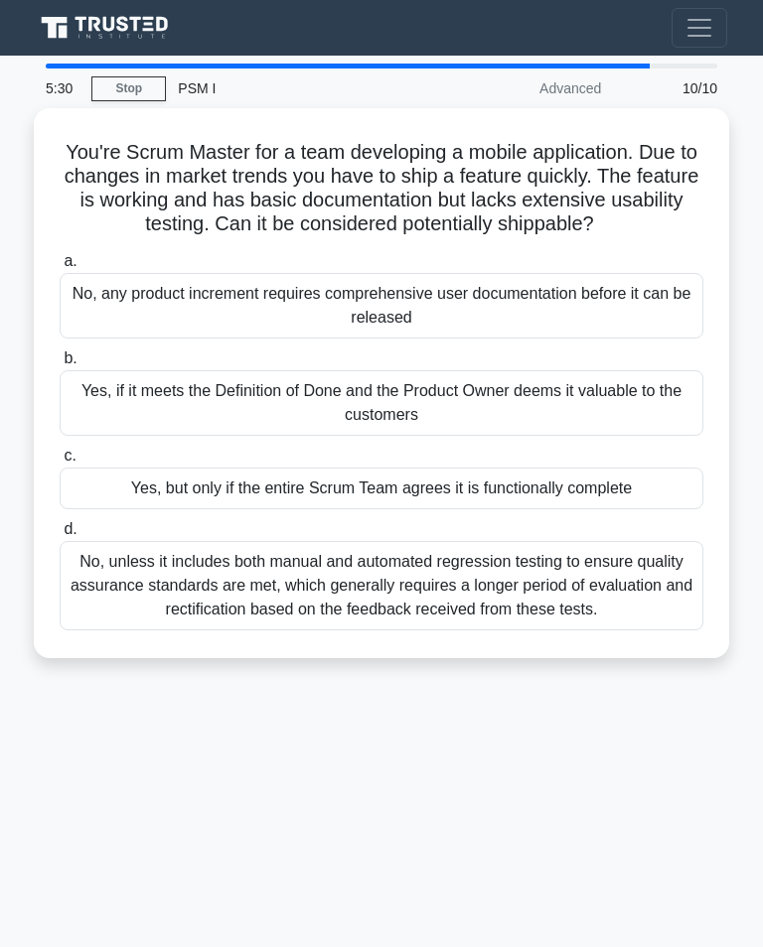
click at [566, 431] on div "Yes, if it meets the Definition of Done and the Product Owner deems it valuable…" at bounding box center [382, 403] width 644 height 66
click at [60, 365] on input "b. Yes, if it meets the Definition of Done and the Product Owner deems it valua…" at bounding box center [60, 359] width 0 height 13
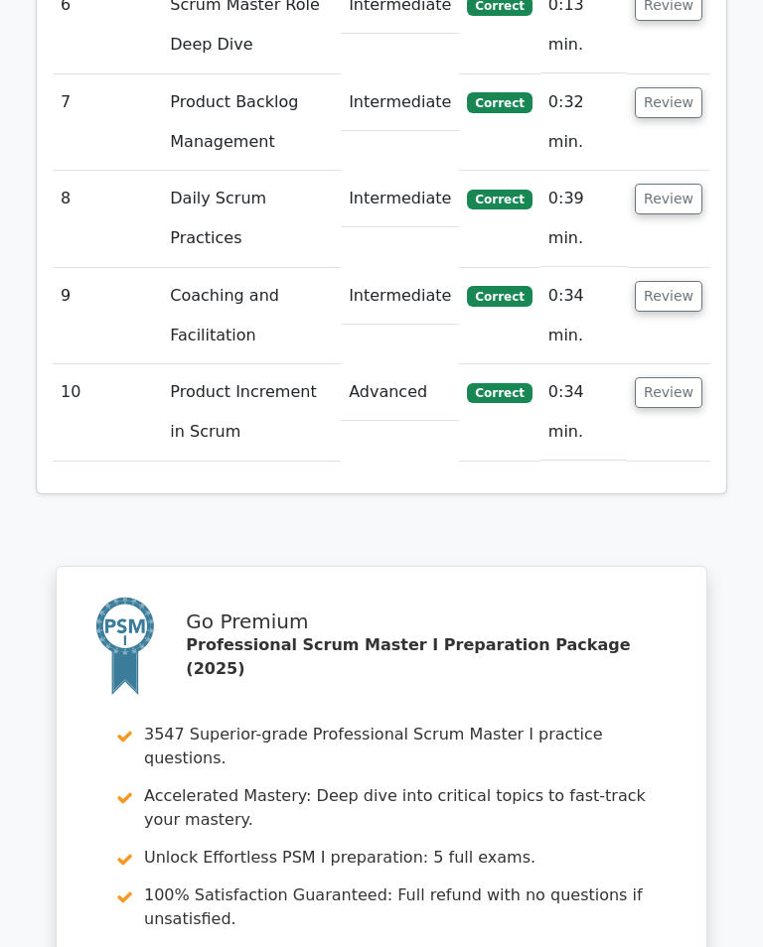
scroll to position [3249, 0]
